Goal: Task Accomplishment & Management: Complete application form

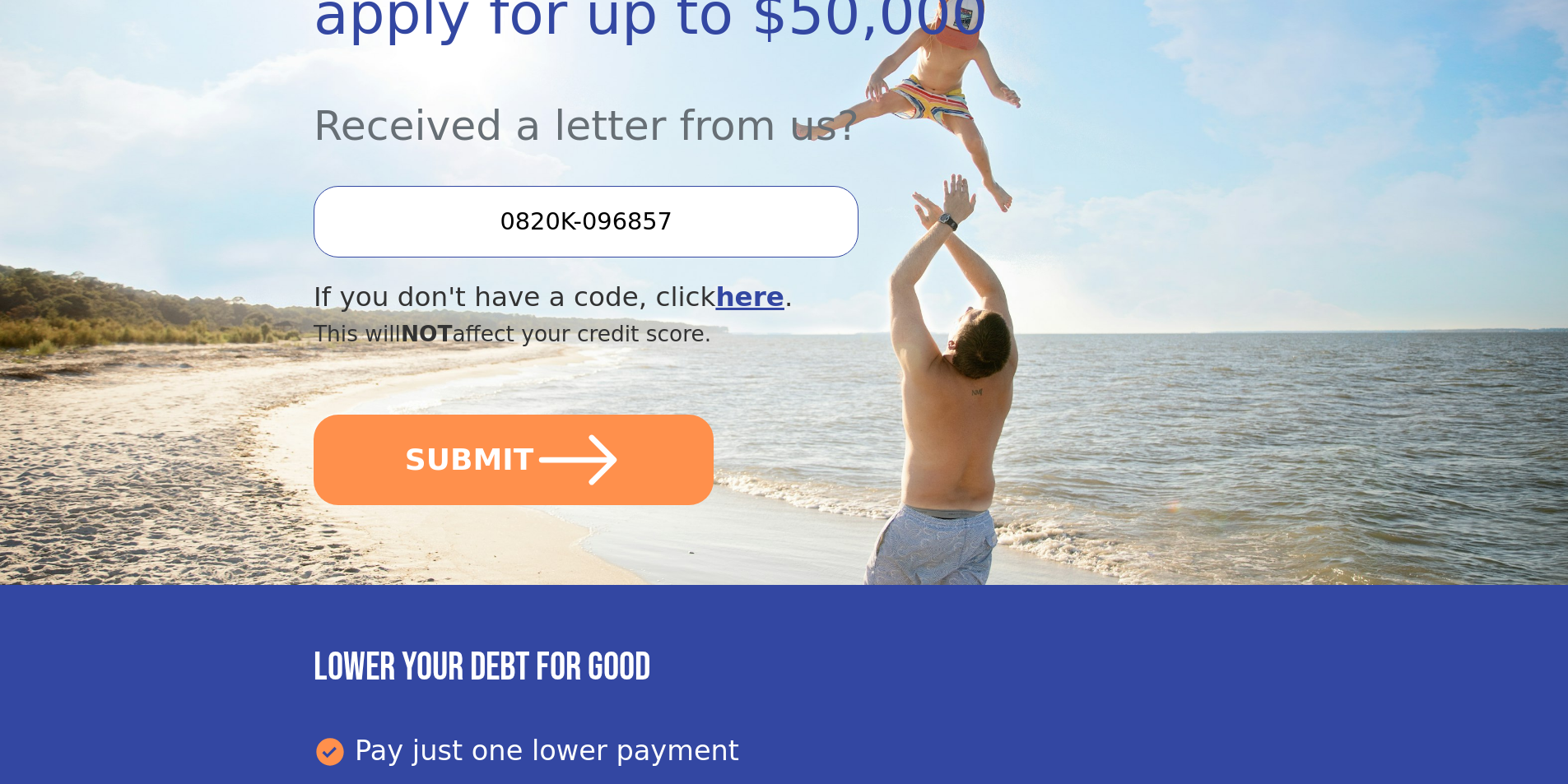
scroll to position [412, 0]
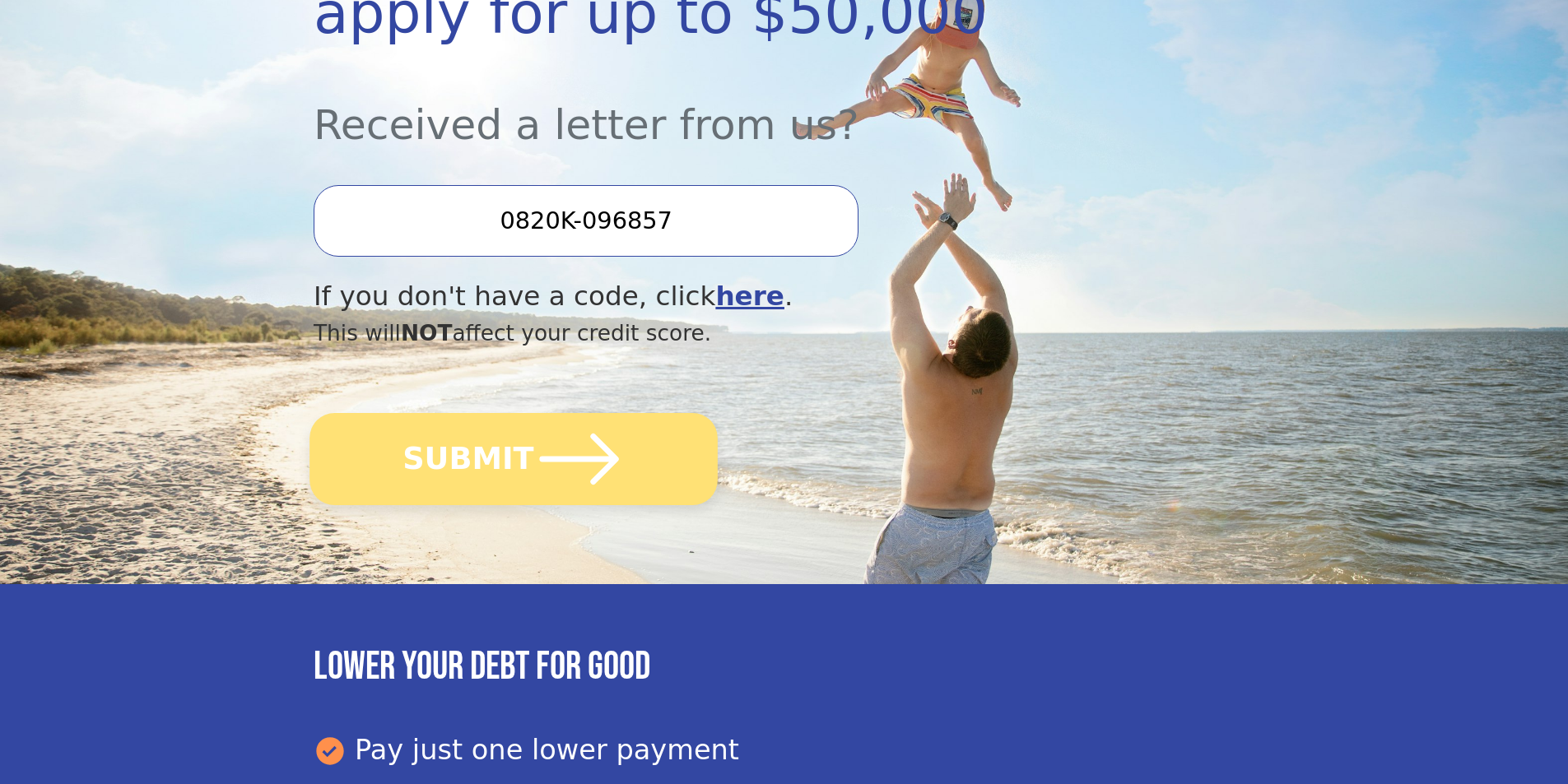
click at [591, 465] on icon "submit" at bounding box center [579, 459] width 91 height 91
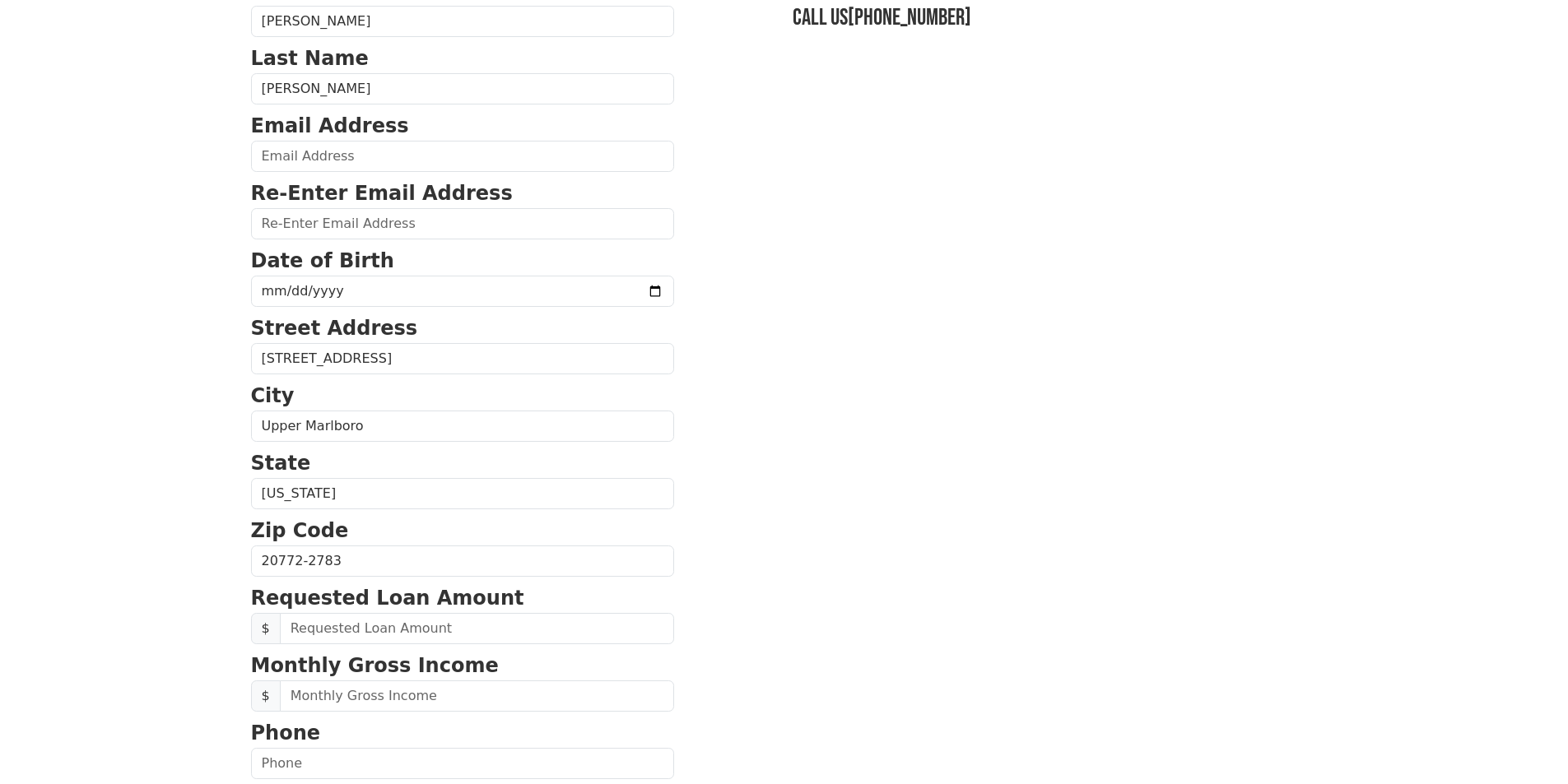
scroll to position [165, 0]
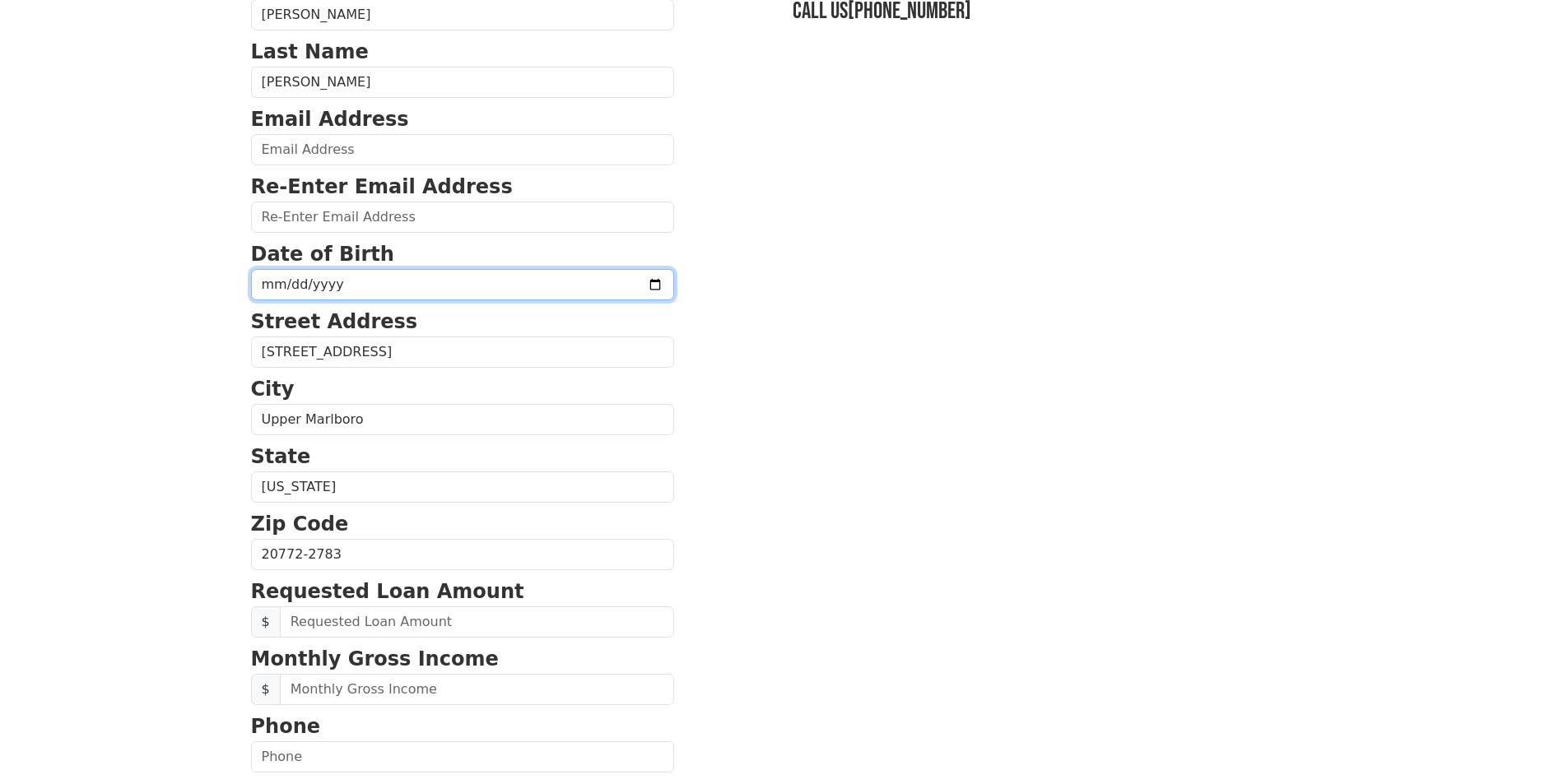
click at [468, 292] on input "date" at bounding box center [463, 285] width 423 height 32
type input "1973-05-02"
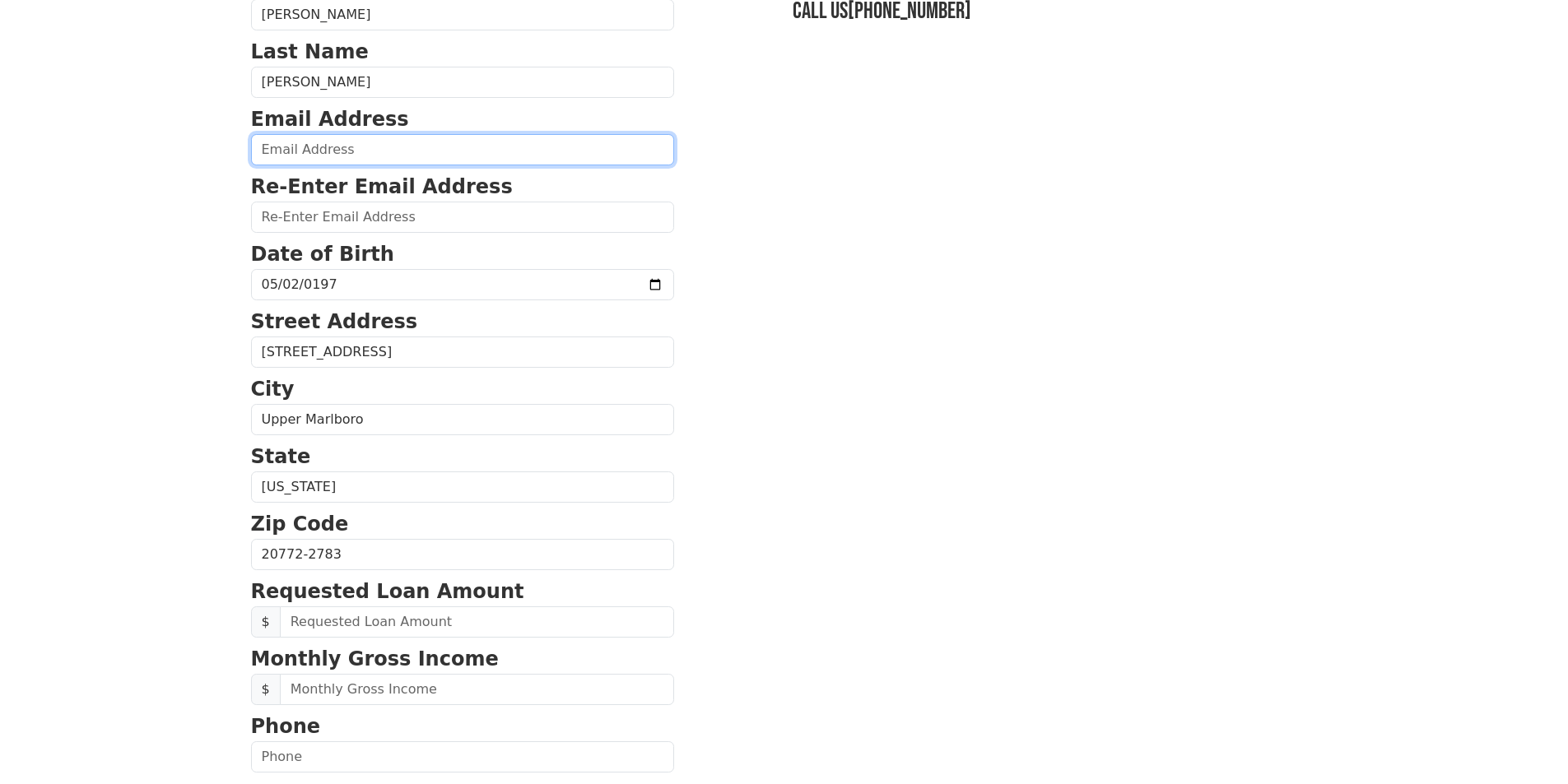
click at [341, 152] on input "email" at bounding box center [463, 150] width 423 height 32
type input "qwilkins@yahoo.com"
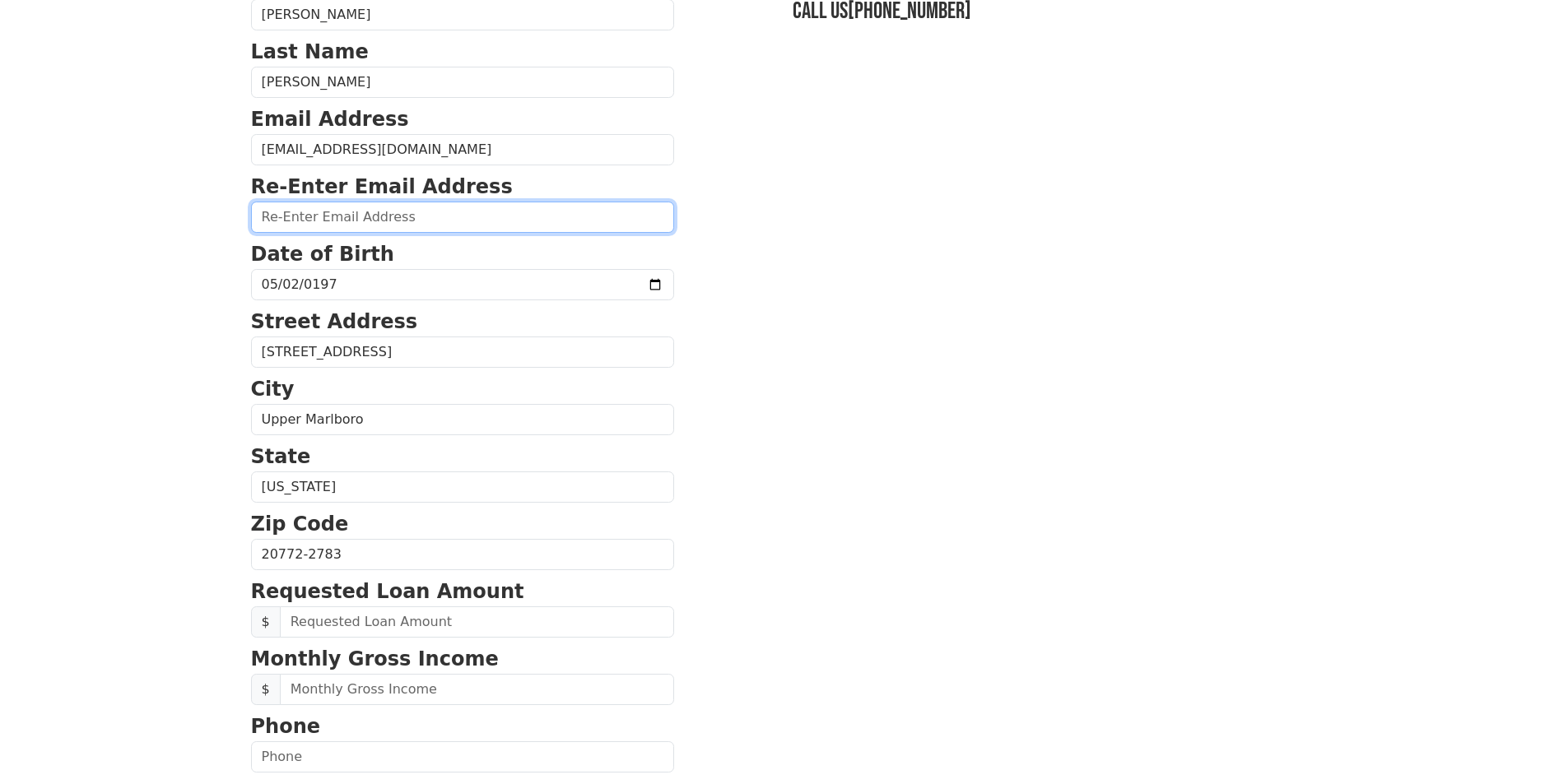
click at [337, 221] on input "email" at bounding box center [463, 217] width 423 height 32
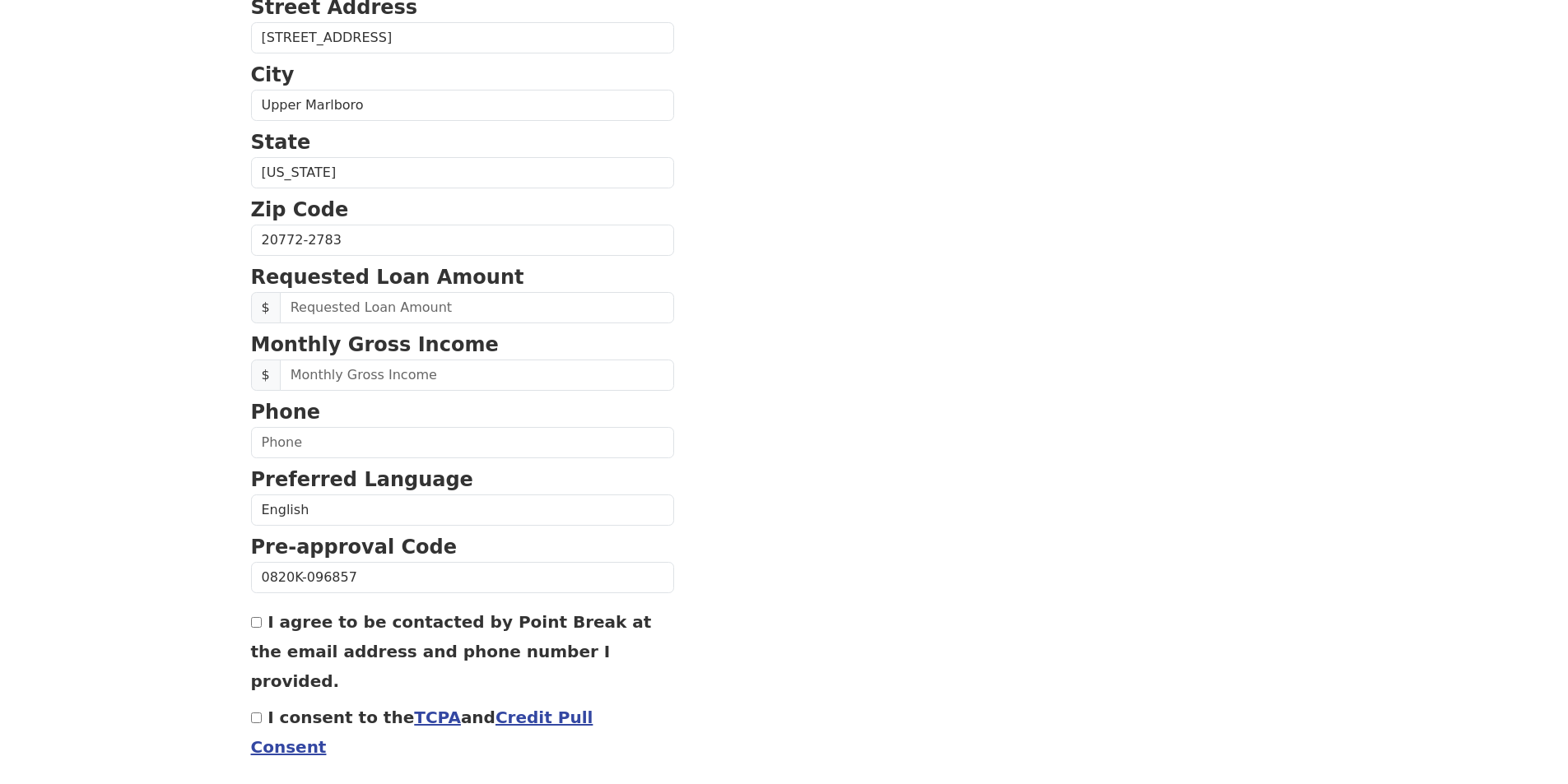
scroll to position [494, 0]
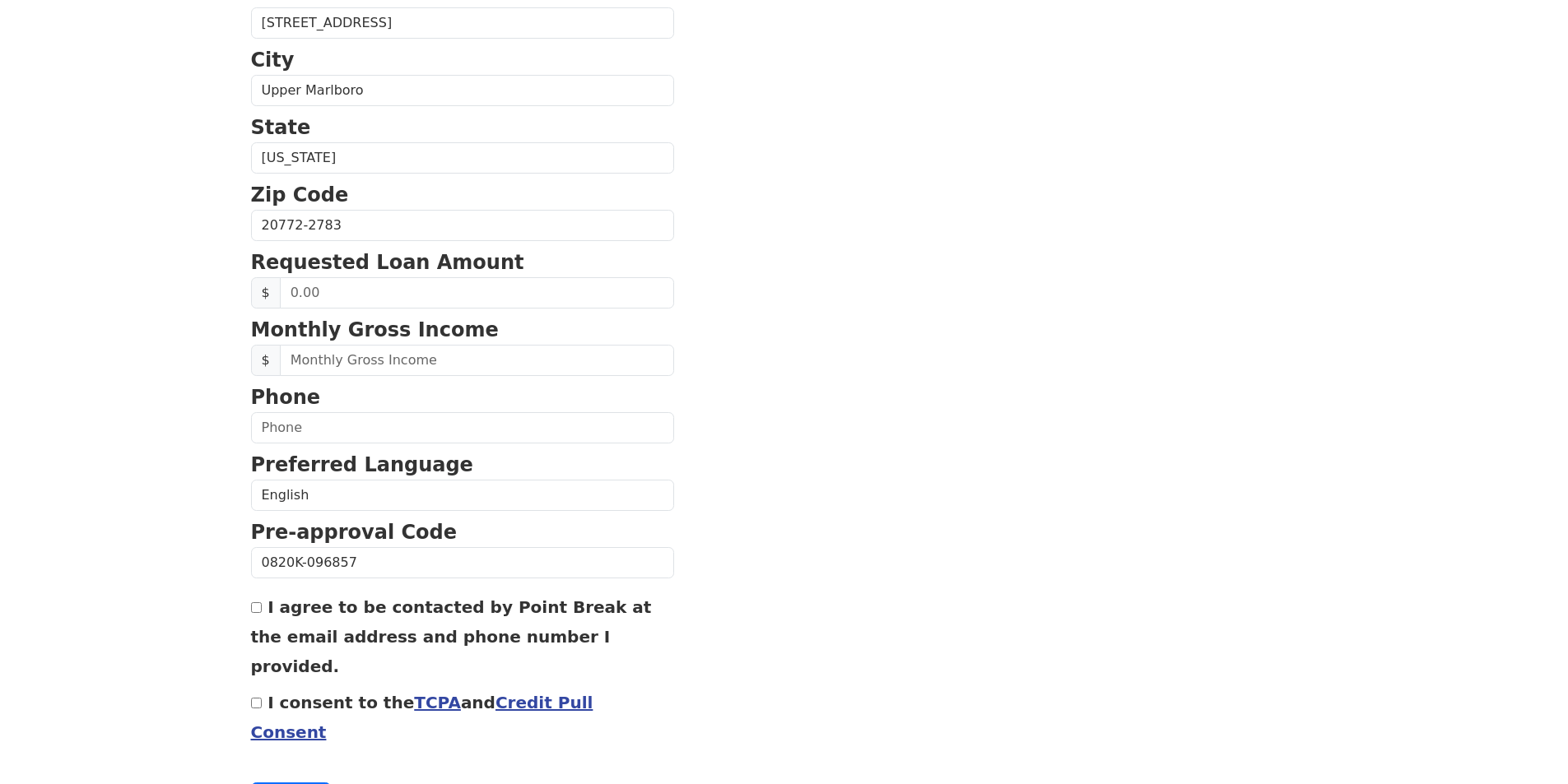
type input "qwilkins@yahoo.com"
click at [347, 292] on input "text" at bounding box center [477, 293] width 394 height 32
type input "3,000.00"
type input "3,648.00"
click at [417, 417] on input "text" at bounding box center [463, 428] width 423 height 32
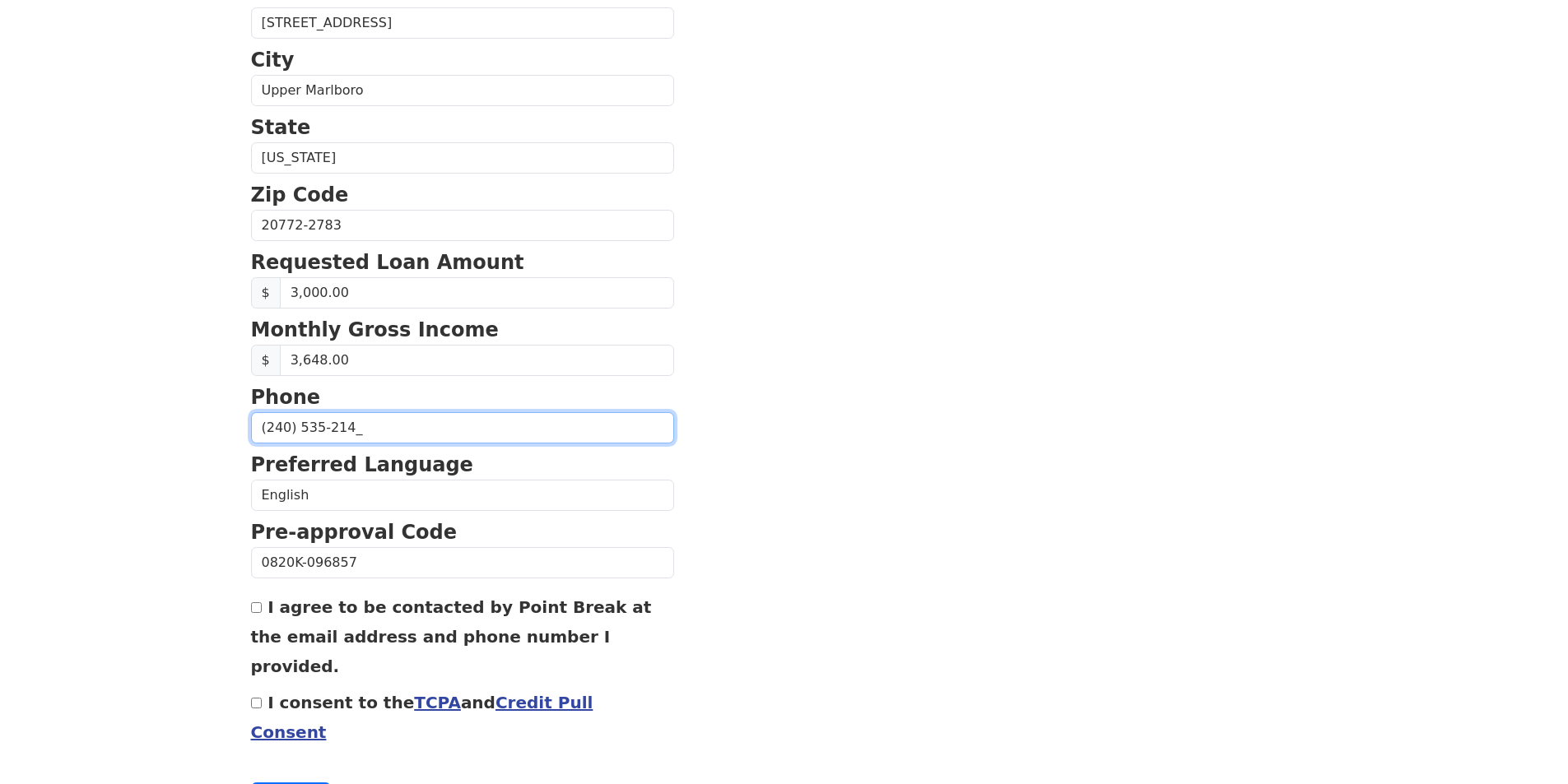
type input "(240) 535-2140"
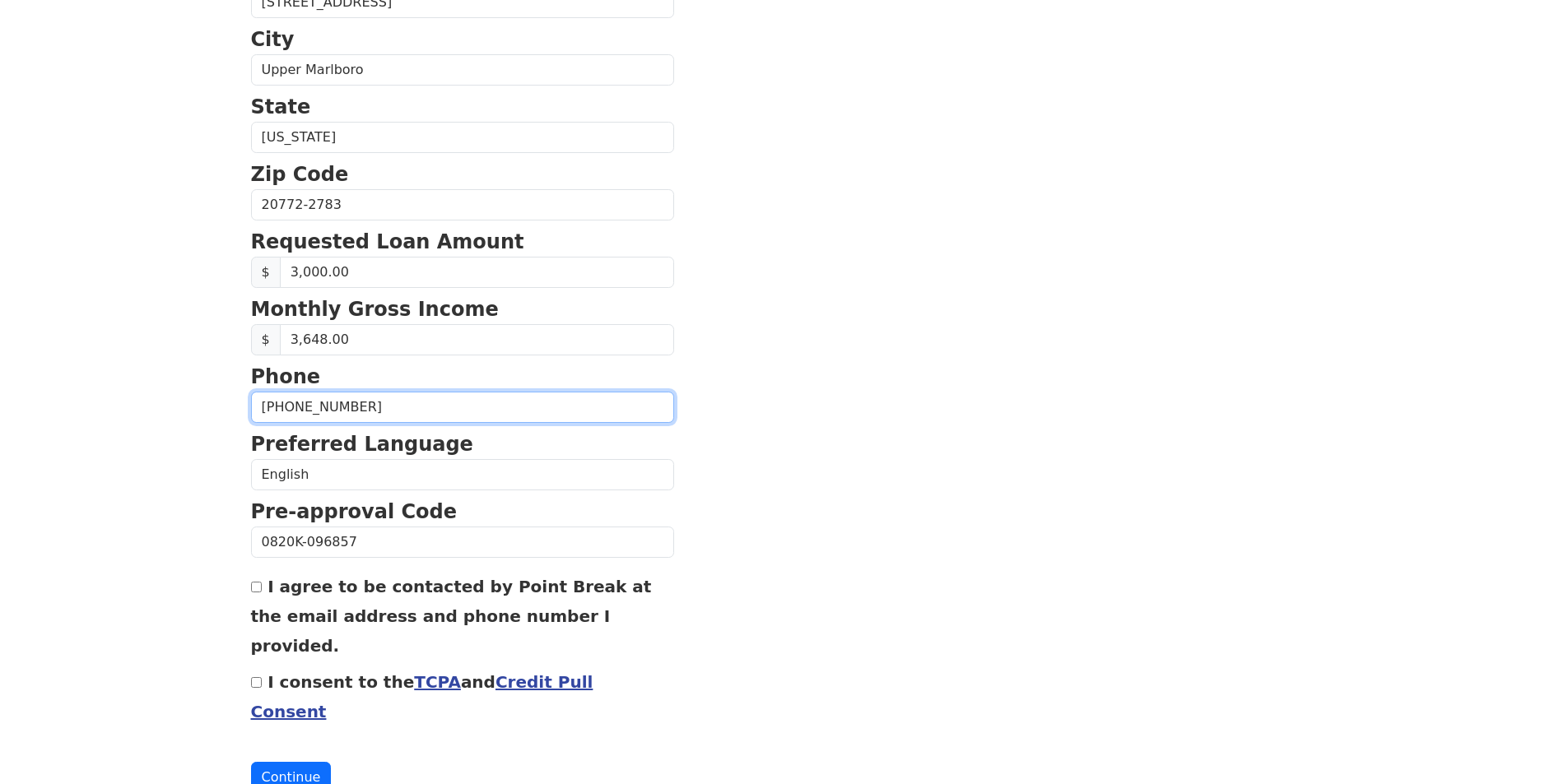
scroll to position [526, 0]
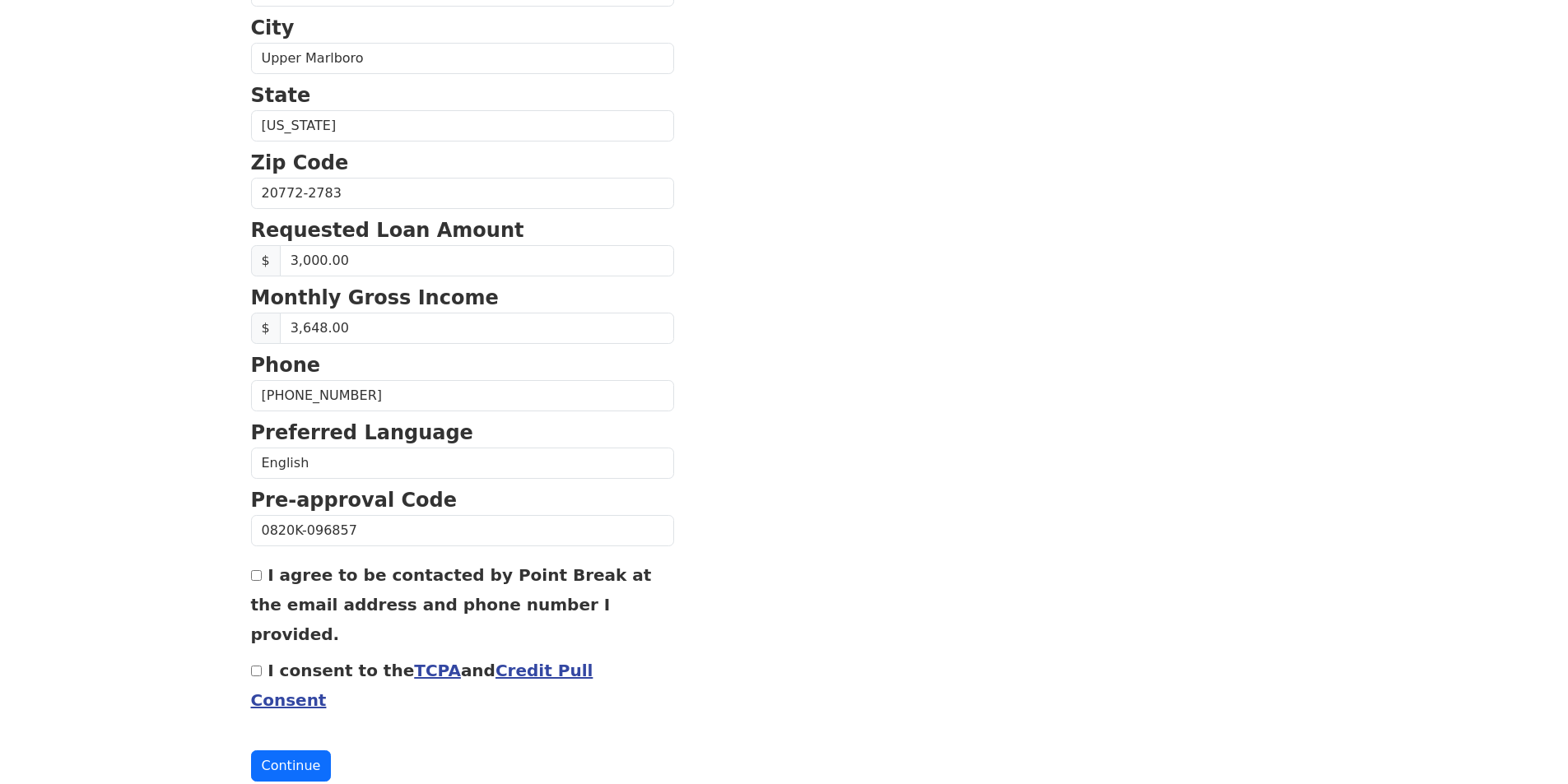
click at [257, 572] on input "I agree to be contacted by Point Break at the email address and phone number I …" at bounding box center [256, 575] width 11 height 11
checkbox input "true"
click at [254, 666] on input "I consent to the TCPA and Credit Pull Consent" at bounding box center [256, 671] width 11 height 11
checkbox input "true"
click at [284, 751] on button "Continue" at bounding box center [291, 767] width 81 height 32
